Goal: Task Accomplishment & Management: Use online tool/utility

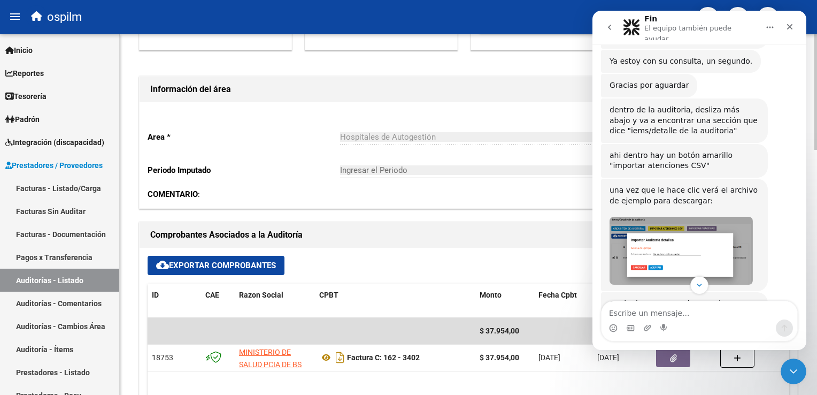
scroll to position [267, 0]
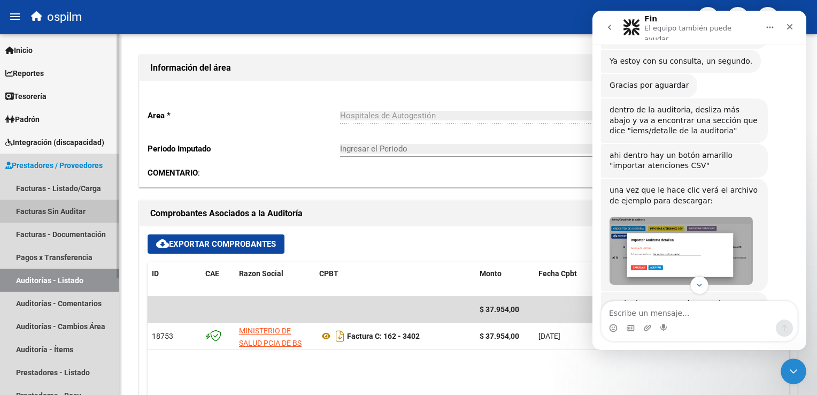
click at [53, 212] on link "Facturas Sin Auditar" at bounding box center [59, 210] width 119 height 23
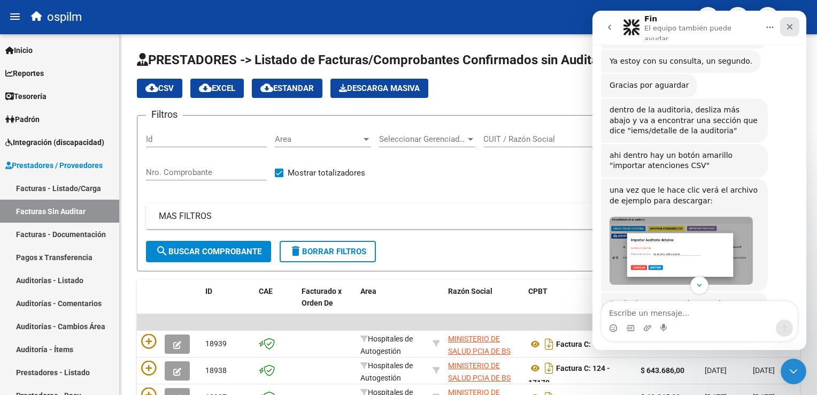
click at [791, 24] on icon "Cerrar" at bounding box center [790, 27] width 6 height 6
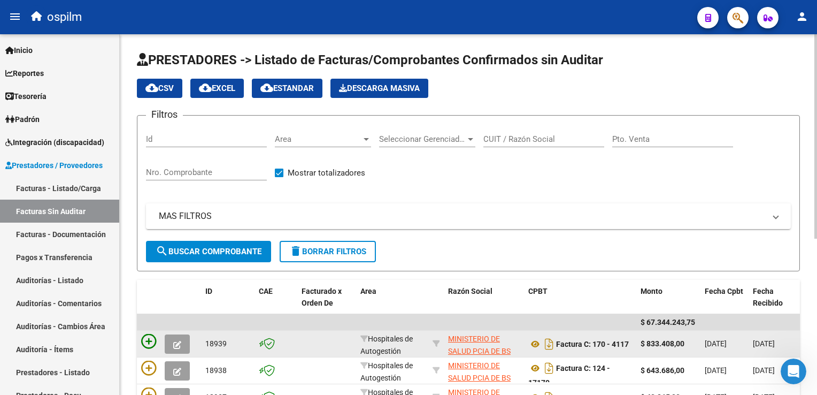
scroll to position [493, 0]
click at [150, 337] on icon at bounding box center [148, 341] width 15 height 15
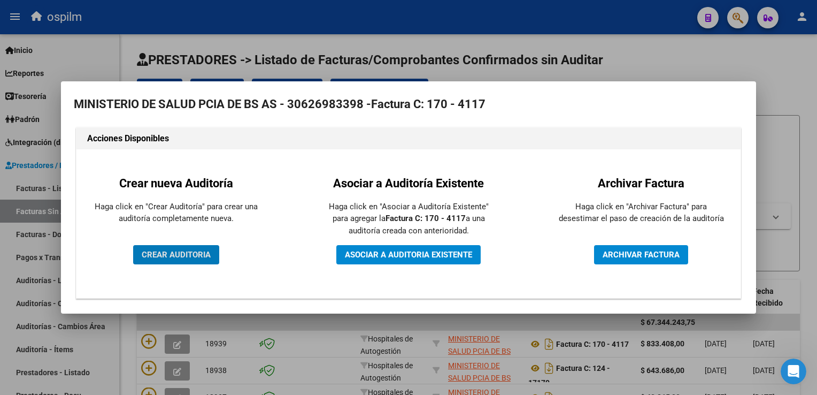
click at [188, 259] on span "CREAR AUDITORIA" at bounding box center [176, 255] width 69 height 10
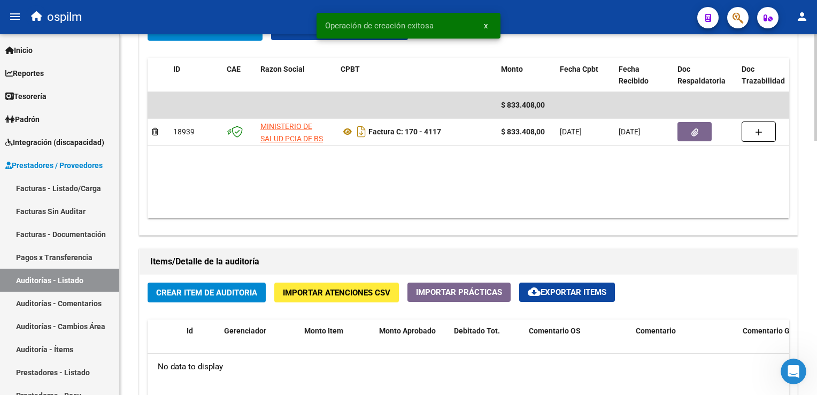
scroll to position [588, 0]
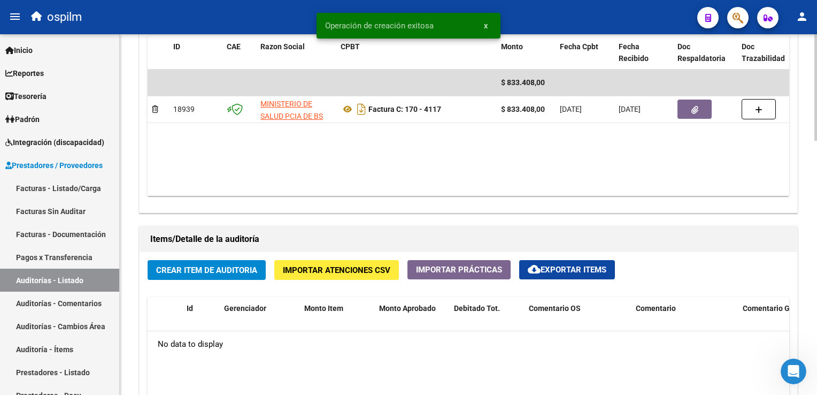
click at [329, 270] on span "Importar Atenciones CSV" at bounding box center [336, 270] width 107 height 10
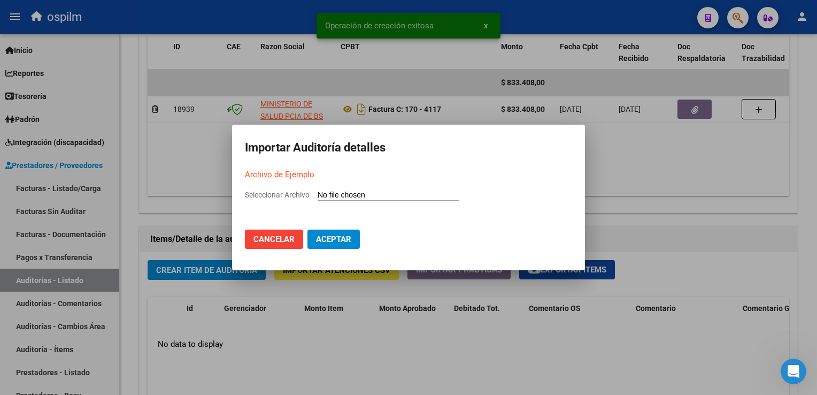
click at [289, 176] on link "Archivo de Ejemplo" at bounding box center [280, 175] width 70 height 10
